Goal: Information Seeking & Learning: Learn about a topic

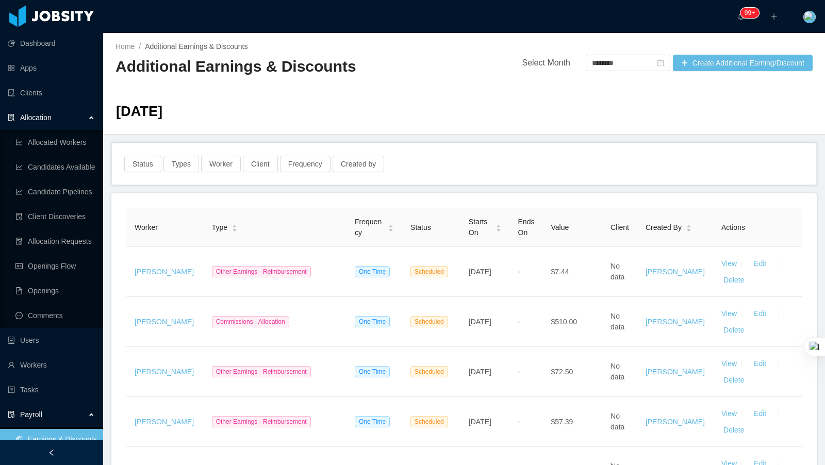
drag, startPoint x: 58, startPoint y: 118, endPoint x: 83, endPoint y: 120, distance: 24.9
click at [58, 118] on div "Allocation" at bounding box center [51, 117] width 103 height 21
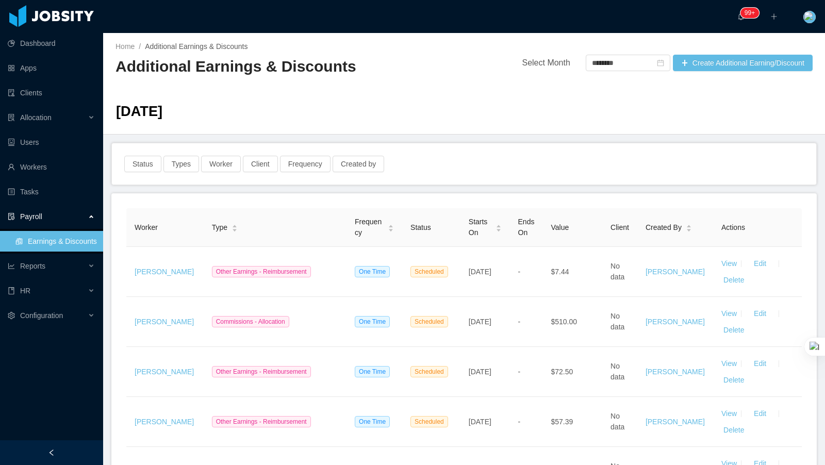
click at [68, 217] on div "Payroll" at bounding box center [51, 216] width 103 height 21
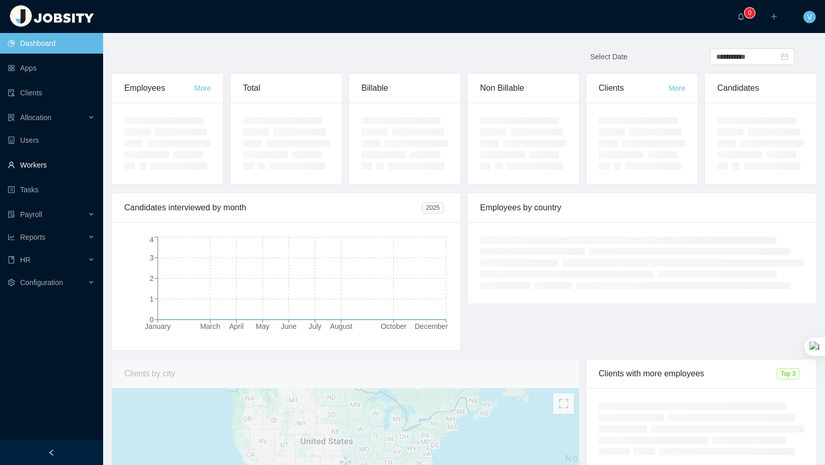
click at [61, 167] on link "Workers" at bounding box center [51, 165] width 87 height 21
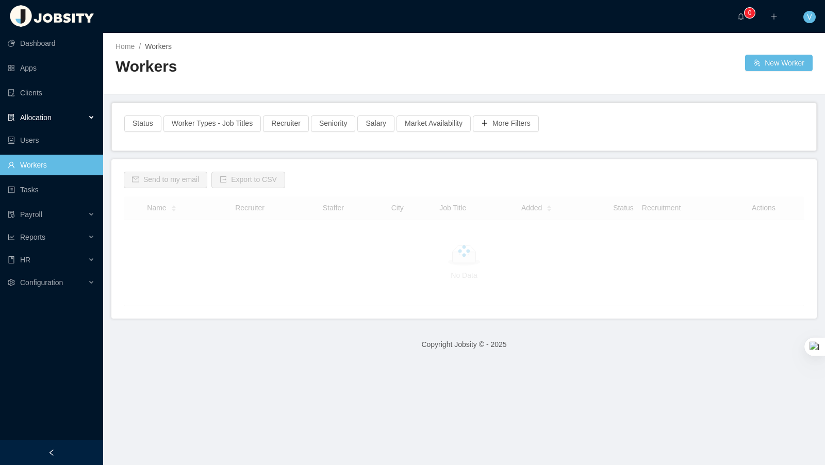
click at [72, 115] on div "Allocation" at bounding box center [51, 117] width 103 height 21
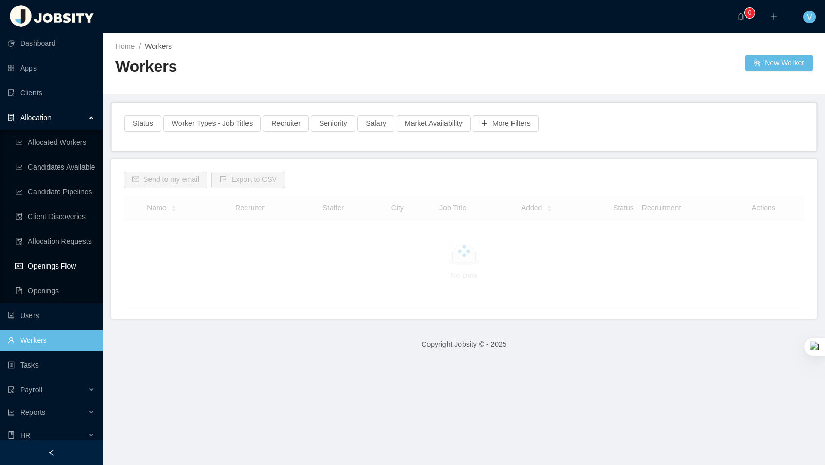
click at [85, 263] on link "Openings Flow" at bounding box center [54, 266] width 79 height 21
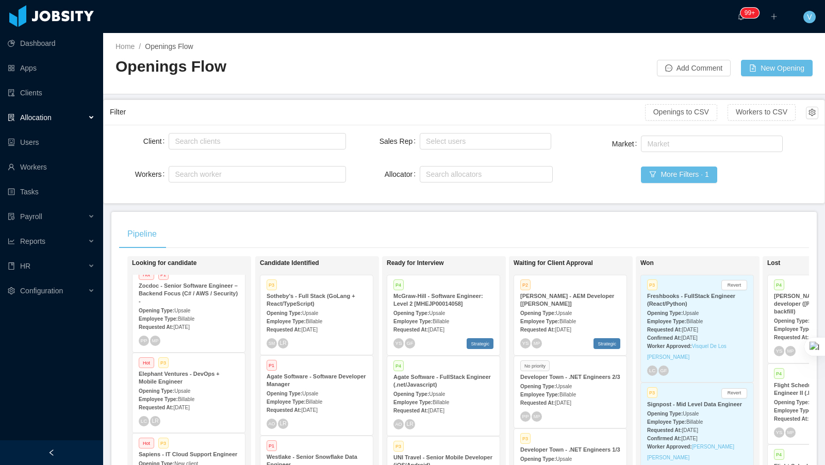
scroll to position [165, 0]
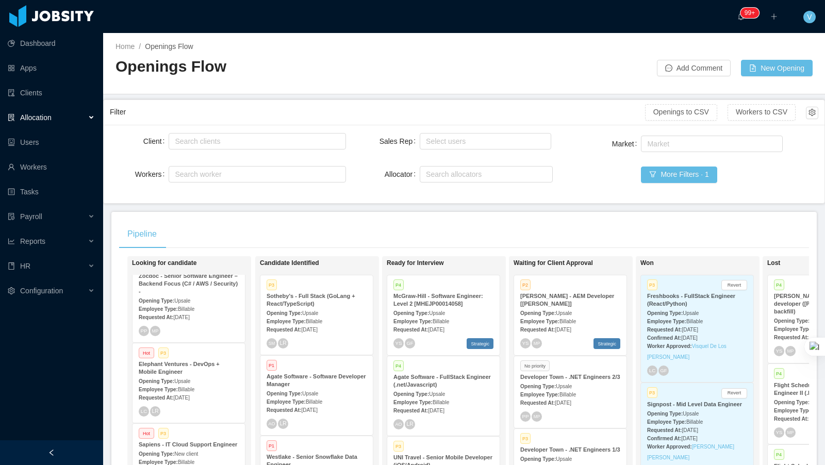
click at [215, 381] on div "Opening Type: Upsale" at bounding box center [189, 380] width 100 height 11
click at [208, 310] on div "Employee Type: Billable" at bounding box center [189, 308] width 100 height 11
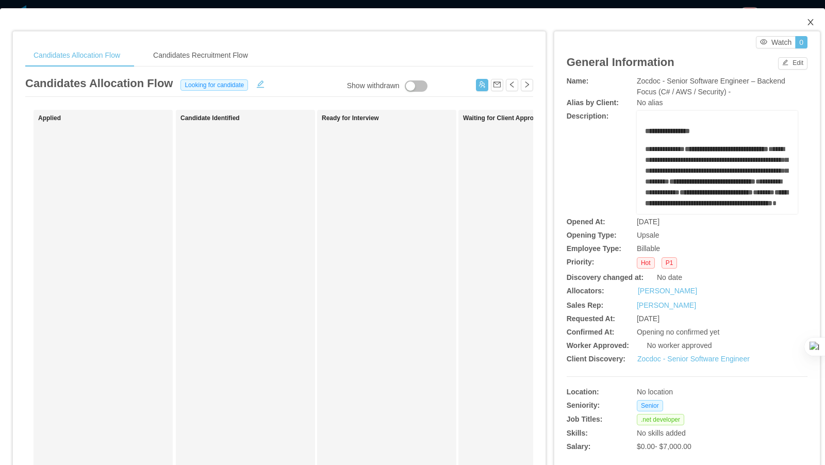
drag, startPoint x: 810, startPoint y: 22, endPoint x: 749, endPoint y: 129, distance: 123.3
click at [810, 22] on icon "icon: close" at bounding box center [810, 22] width 6 height 6
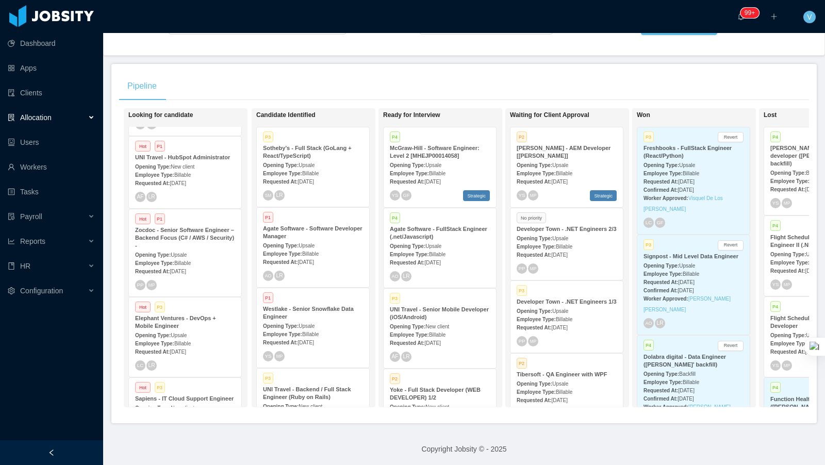
scroll to position [0, 6]
click at [206, 327] on div "Elephant Ventures - DevOps + Mobile Engineer" at bounding box center [183, 321] width 100 height 15
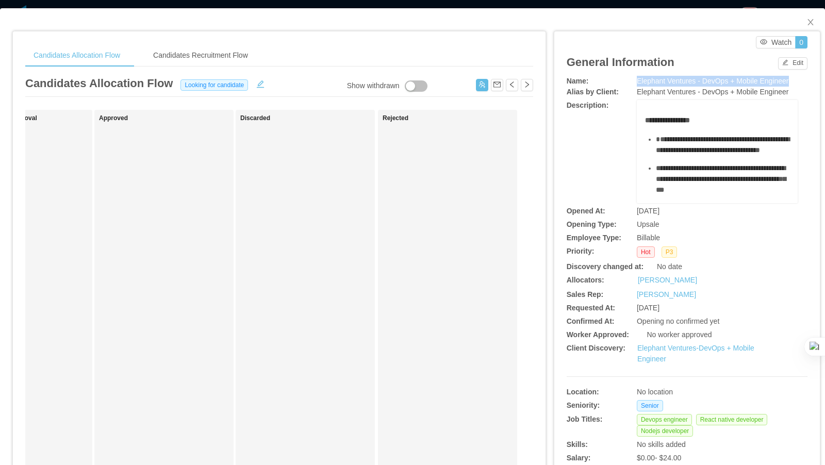
drag, startPoint x: 792, startPoint y: 82, endPoint x: 629, endPoint y: 84, distance: 162.9
click at [628, 84] on div "Name: Elephant Ventures - DevOps + Mobile Engineer" at bounding box center [687, 81] width 241 height 11
copy div "Elephant Ventures - DevOps + Mobile Engineer"
drag, startPoint x: 200, startPoint y: 50, endPoint x: 305, endPoint y: 73, distance: 108.2
click at [200, 50] on div "Candidates Recruitment Flow" at bounding box center [200, 55] width 111 height 23
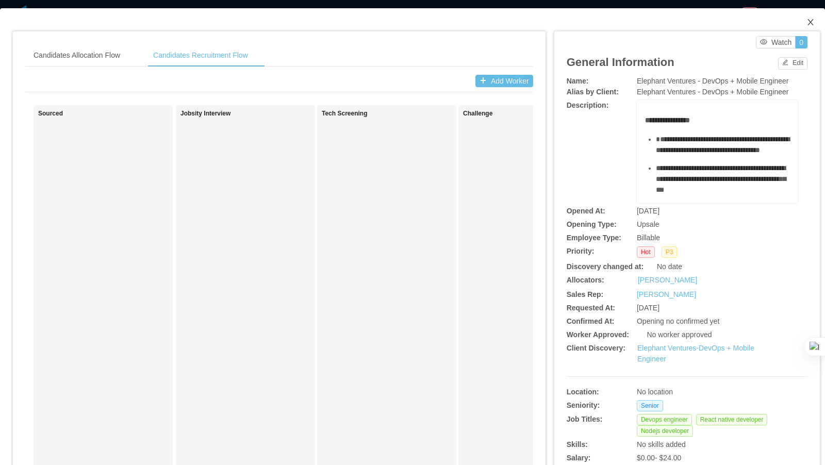
click at [810, 21] on icon "icon: close" at bounding box center [810, 22] width 8 height 8
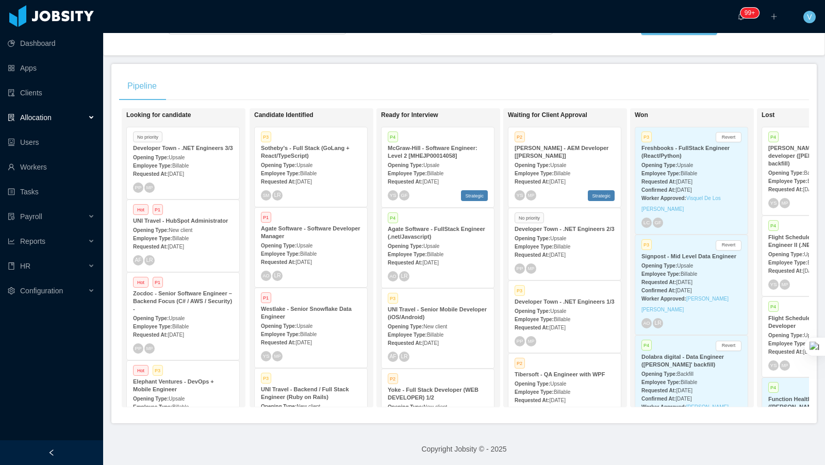
click at [180, 313] on div "Zocdoc - Senior Software Engineer – Backend Focus (C# / AWS / Security) -" at bounding box center [183, 301] width 100 height 23
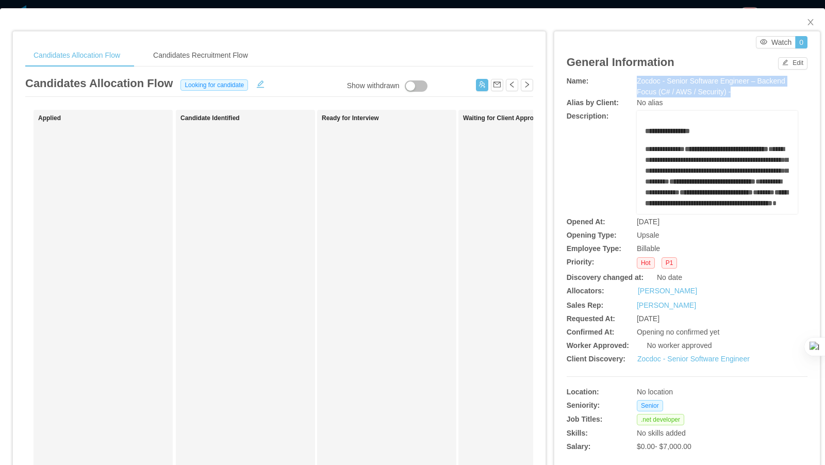
drag, startPoint x: 682, startPoint y: 81, endPoint x: 771, endPoint y: 94, distance: 90.0
click at [771, 94] on div "Zocdoc - Senior Software Engineer – Backend Focus (C# / AWS / Security) -" at bounding box center [717, 87] width 161 height 22
copy span "Zocdoc - Senior Software Engineer – Backend Focus (C# / AWS / Security) -"
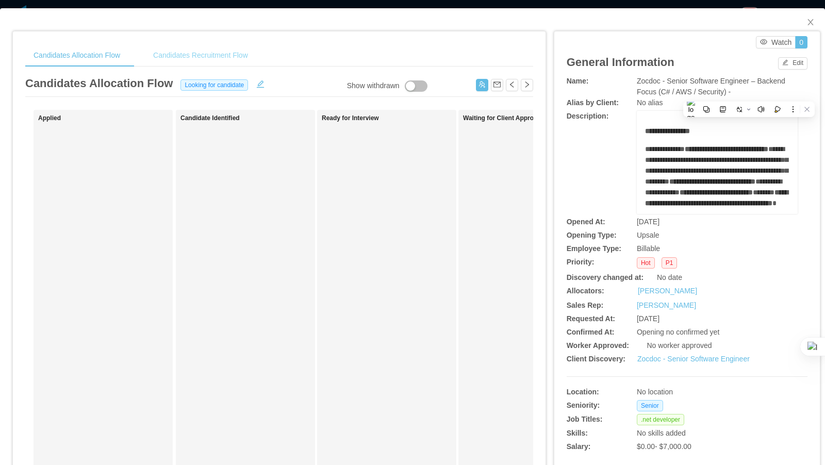
click at [237, 55] on div "Candidates Recruitment Flow" at bounding box center [200, 55] width 111 height 23
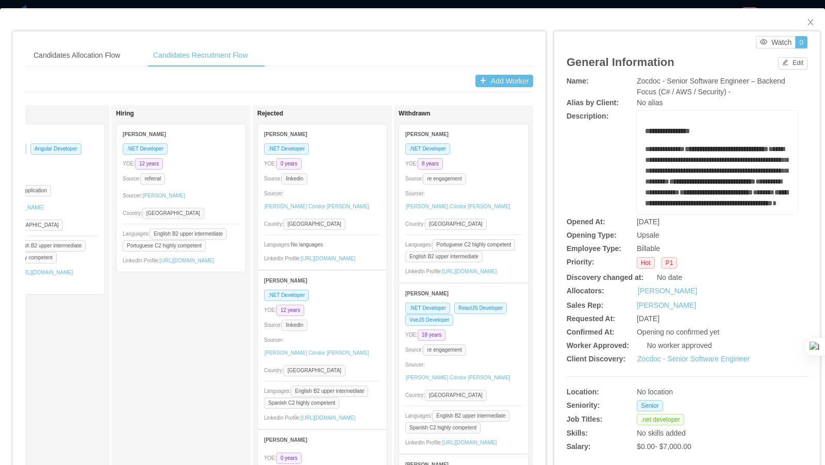
scroll to position [0, 1053]
